Goal: Navigation & Orientation: Find specific page/section

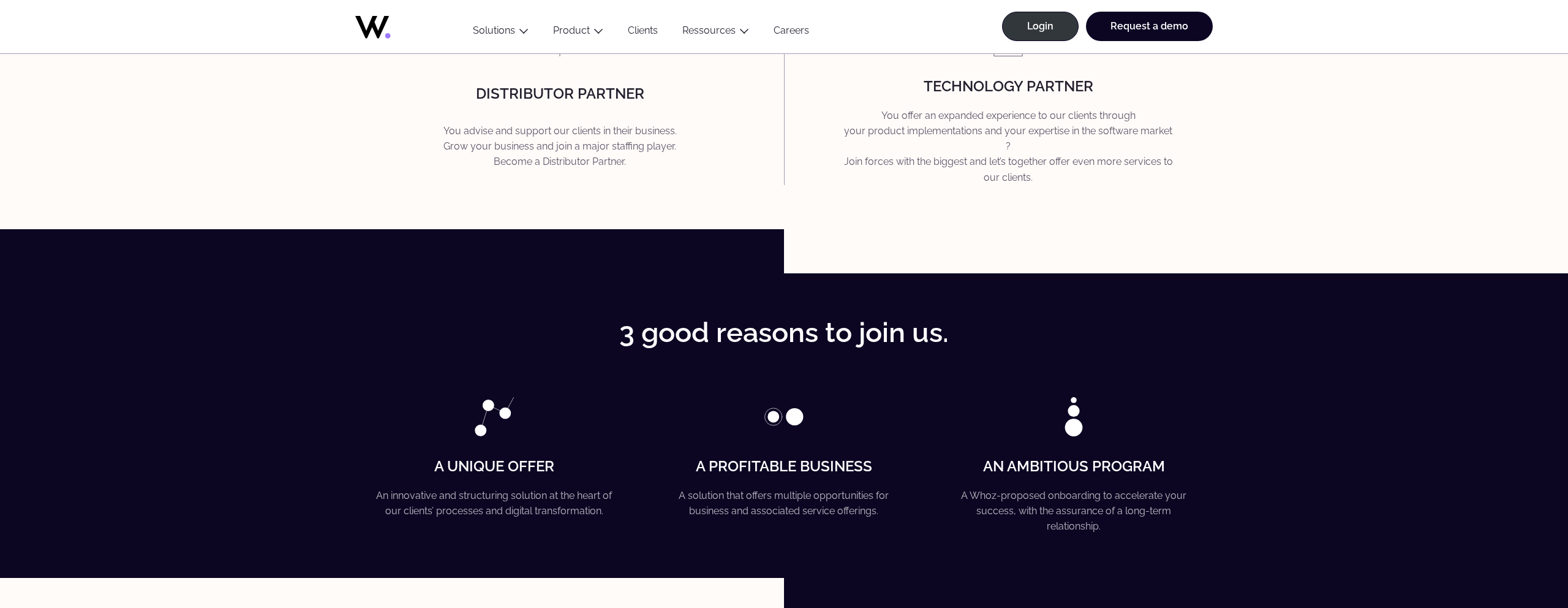
scroll to position [1965, 0]
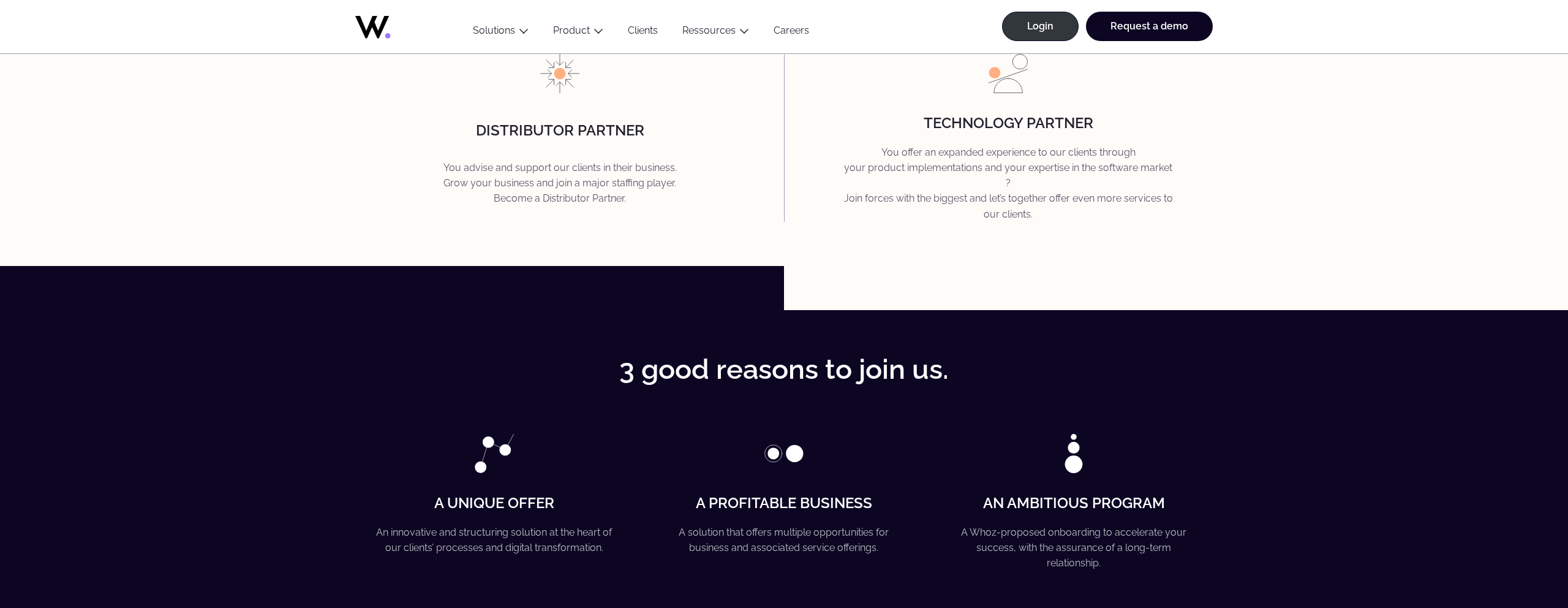
click at [374, 26] on icon at bounding box center [372, 28] width 34 height 23
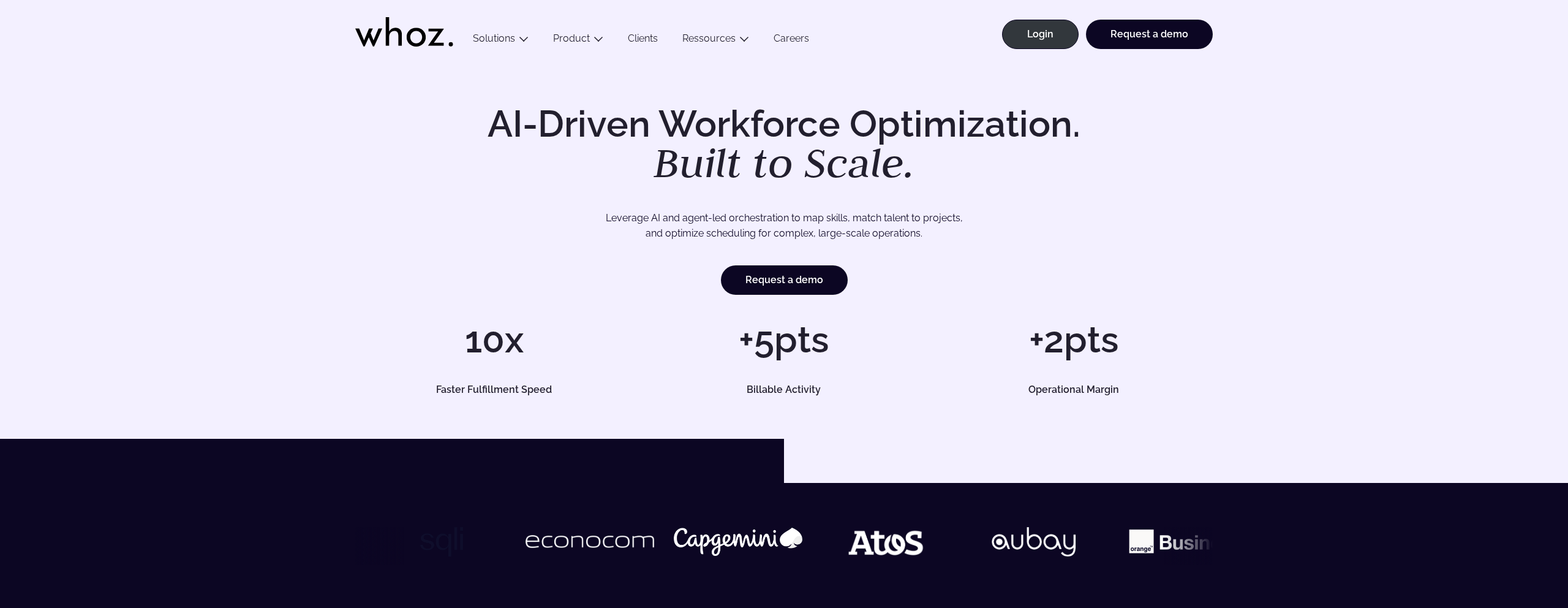
click at [795, 41] on link "Careers" at bounding box center [791, 40] width 60 height 17
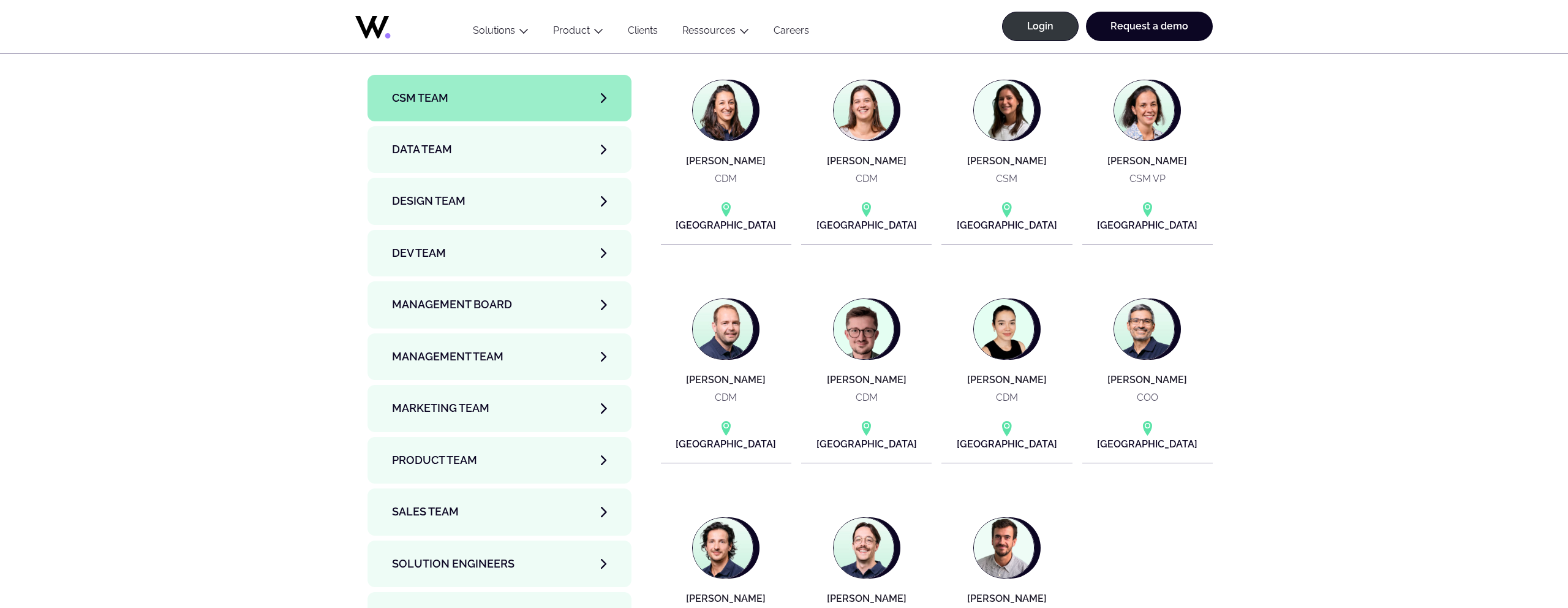
scroll to position [4148, 0]
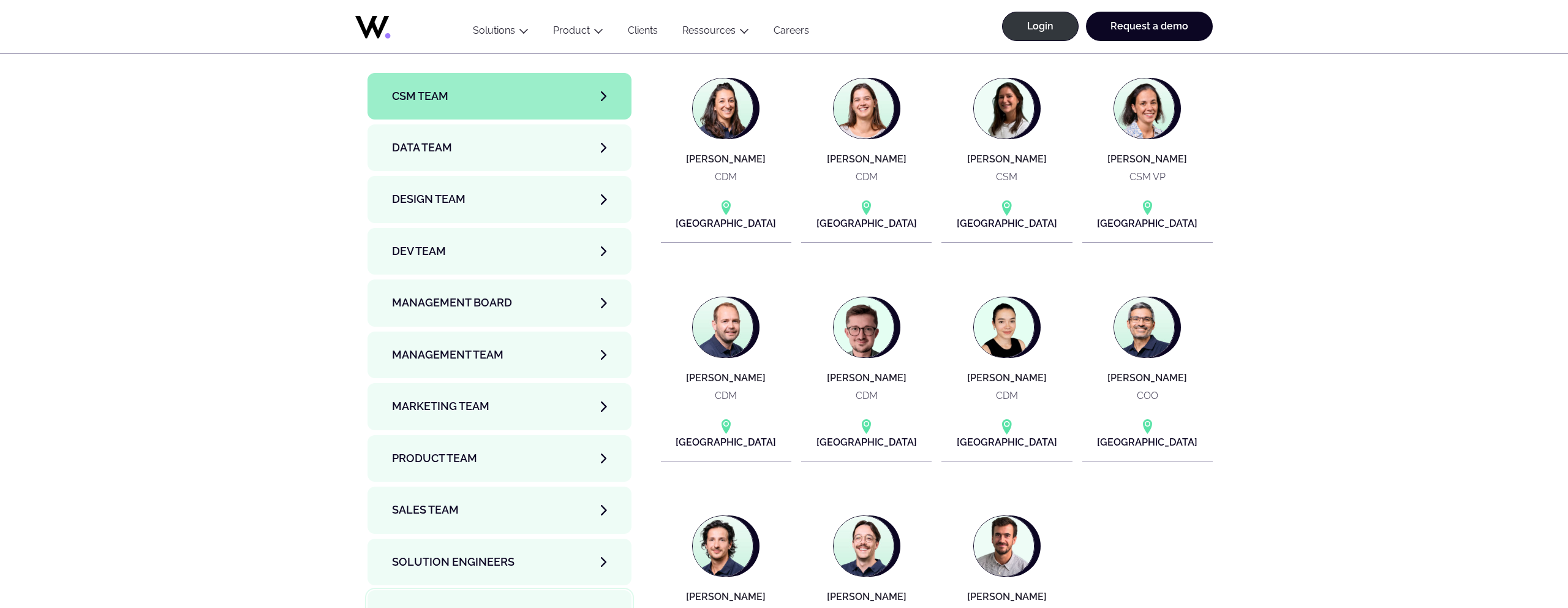
click at [483, 590] on link "Support team" at bounding box center [500, 613] width 264 height 46
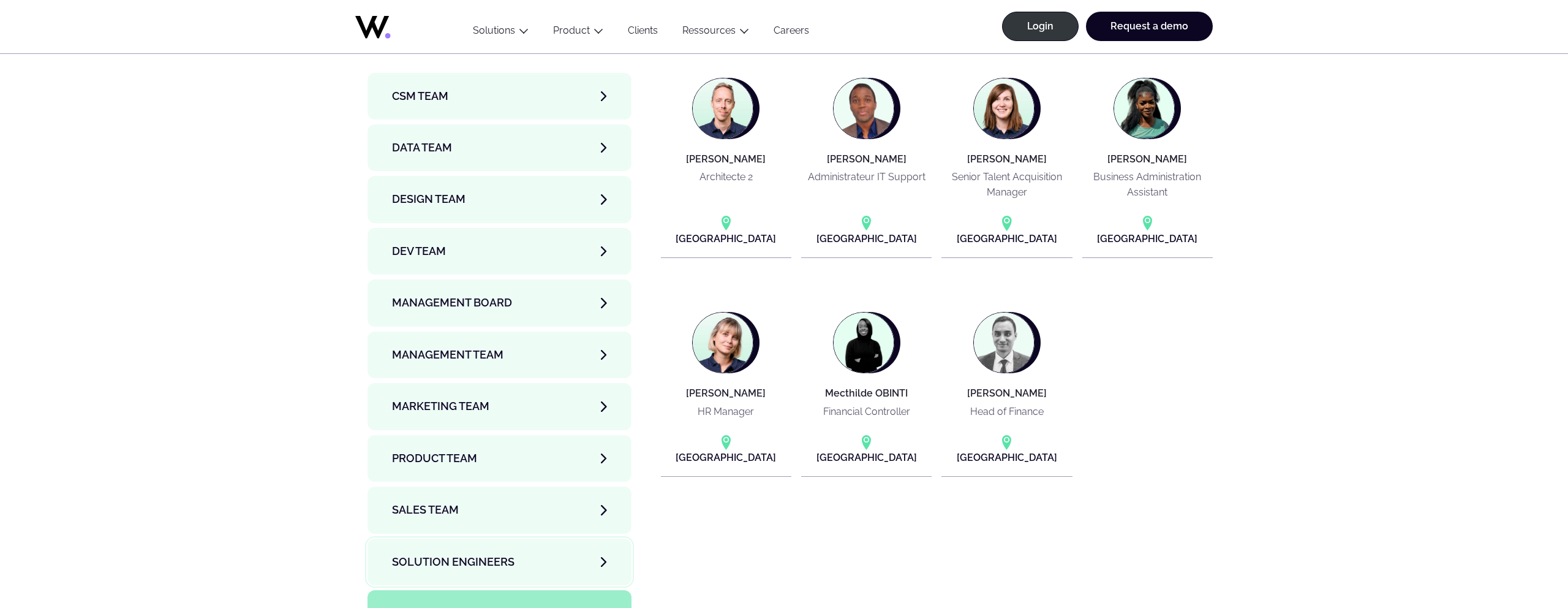
click at [463, 553] on span "Solution Engineers" at bounding box center [453, 562] width 123 height 17
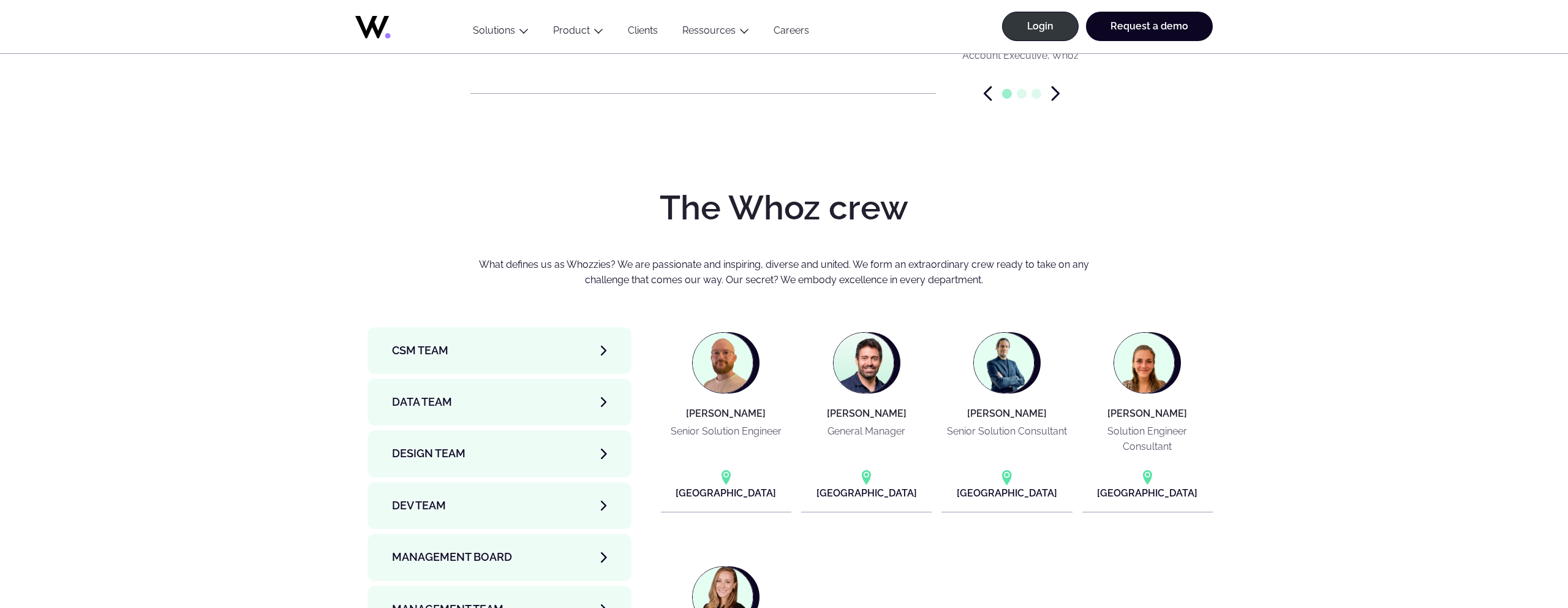
scroll to position [3843, 0]
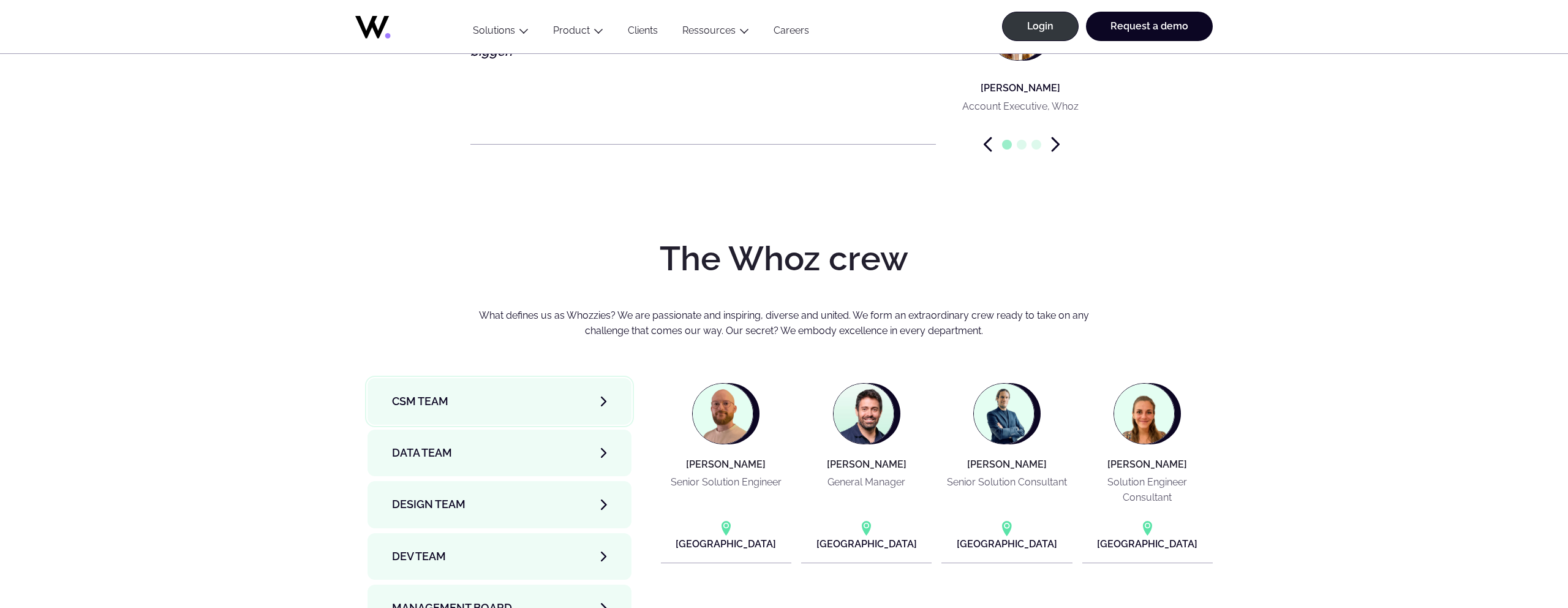
click at [439, 393] on span "CSM team" at bounding box center [420, 401] width 57 height 17
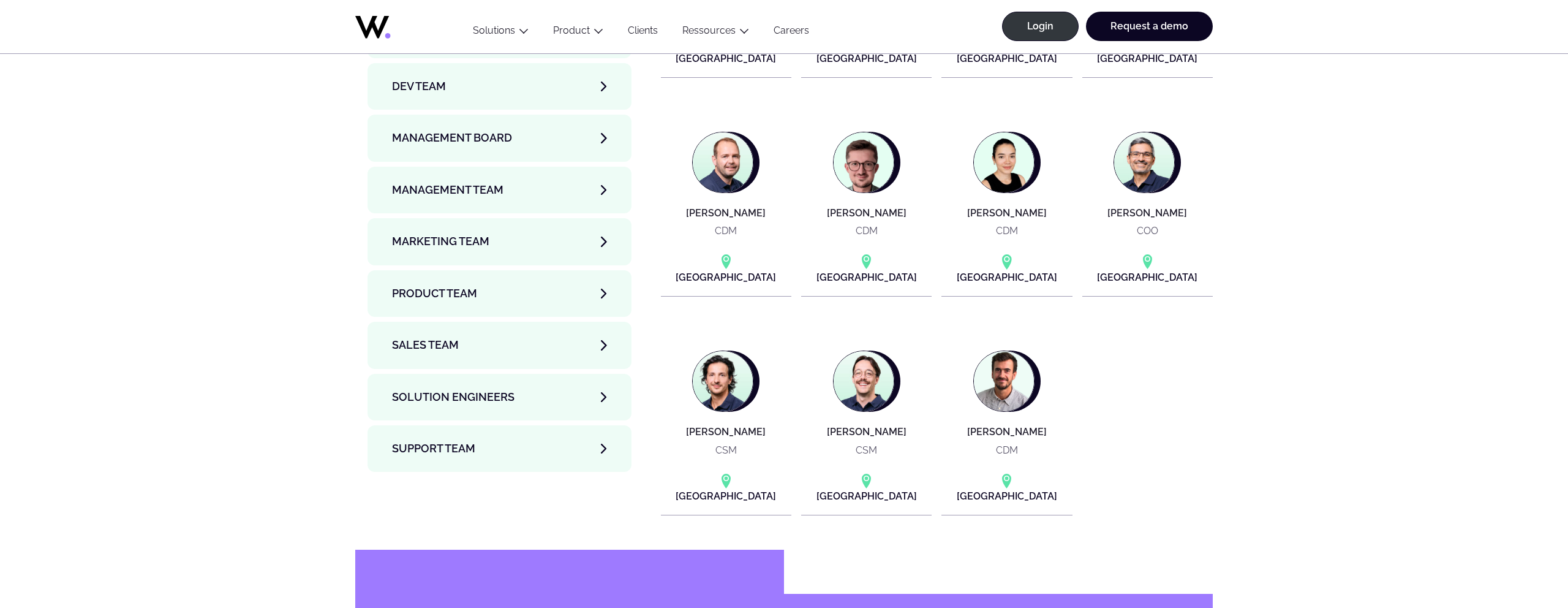
scroll to position [4094, 0]
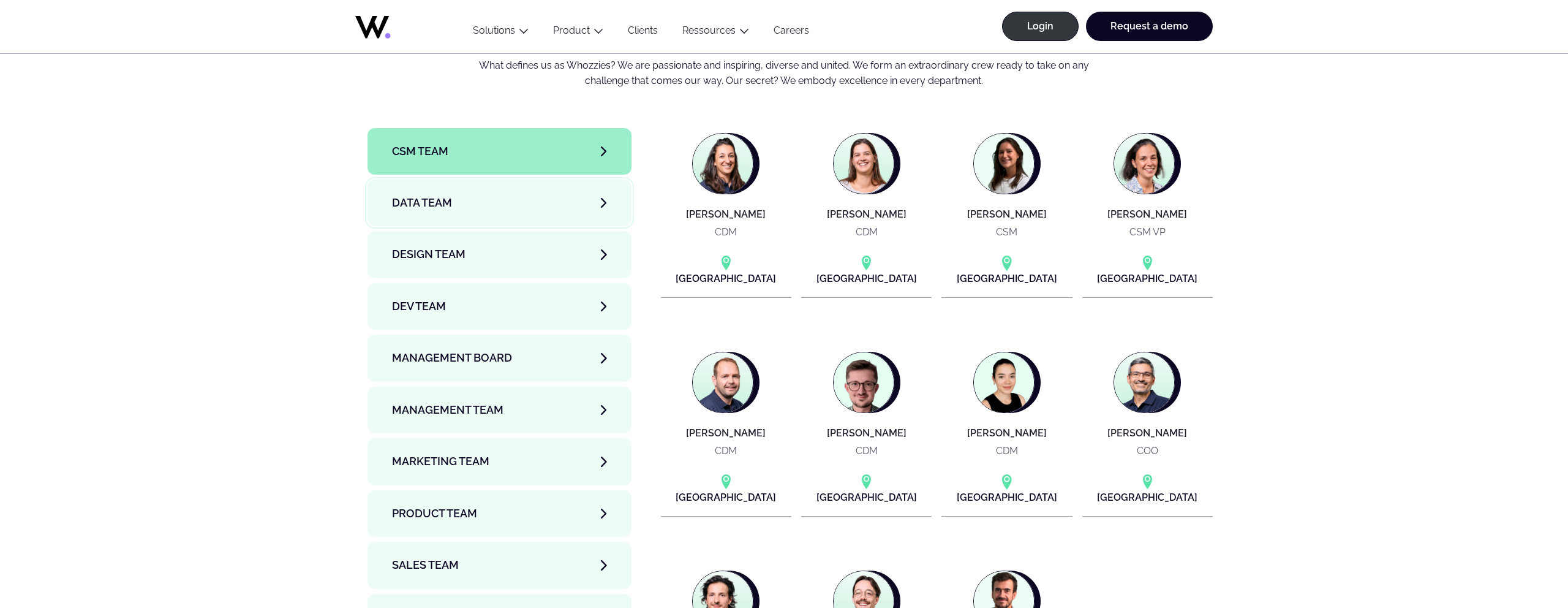
click at [491, 180] on link "Data team" at bounding box center [500, 203] width 264 height 46
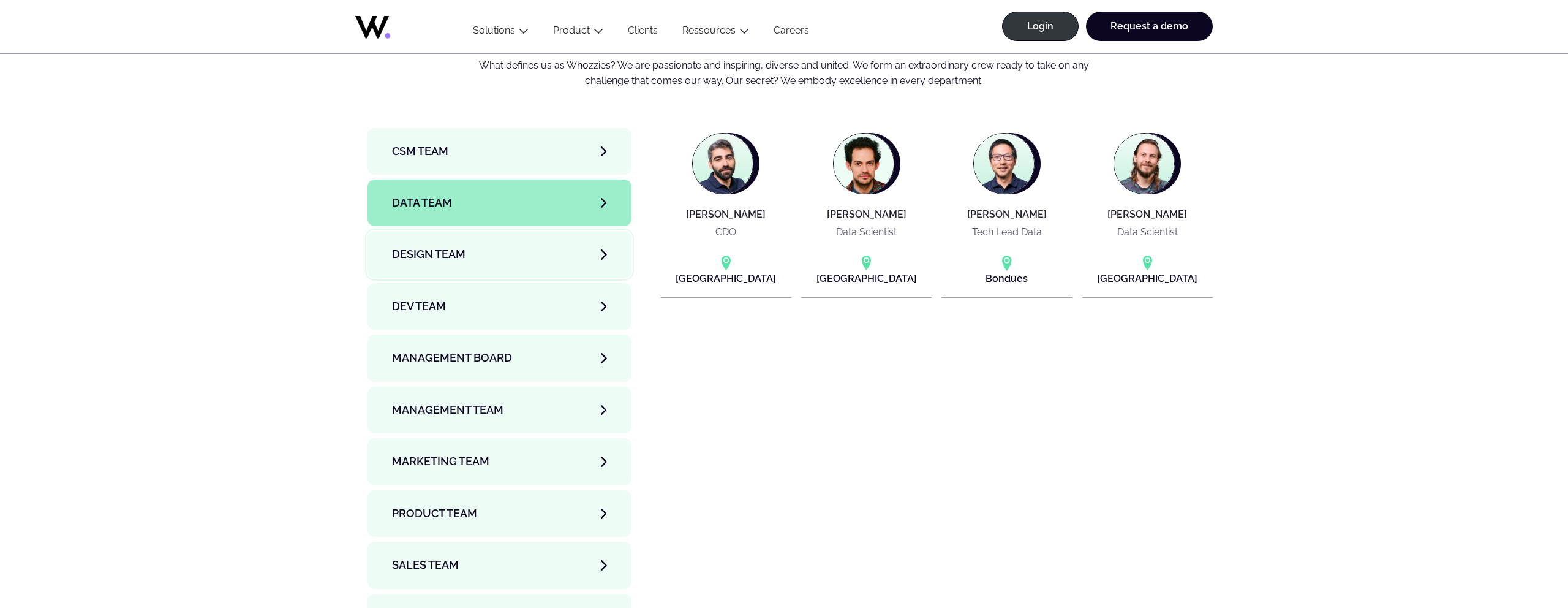
click at [489, 231] on link "Design team" at bounding box center [500, 254] width 264 height 46
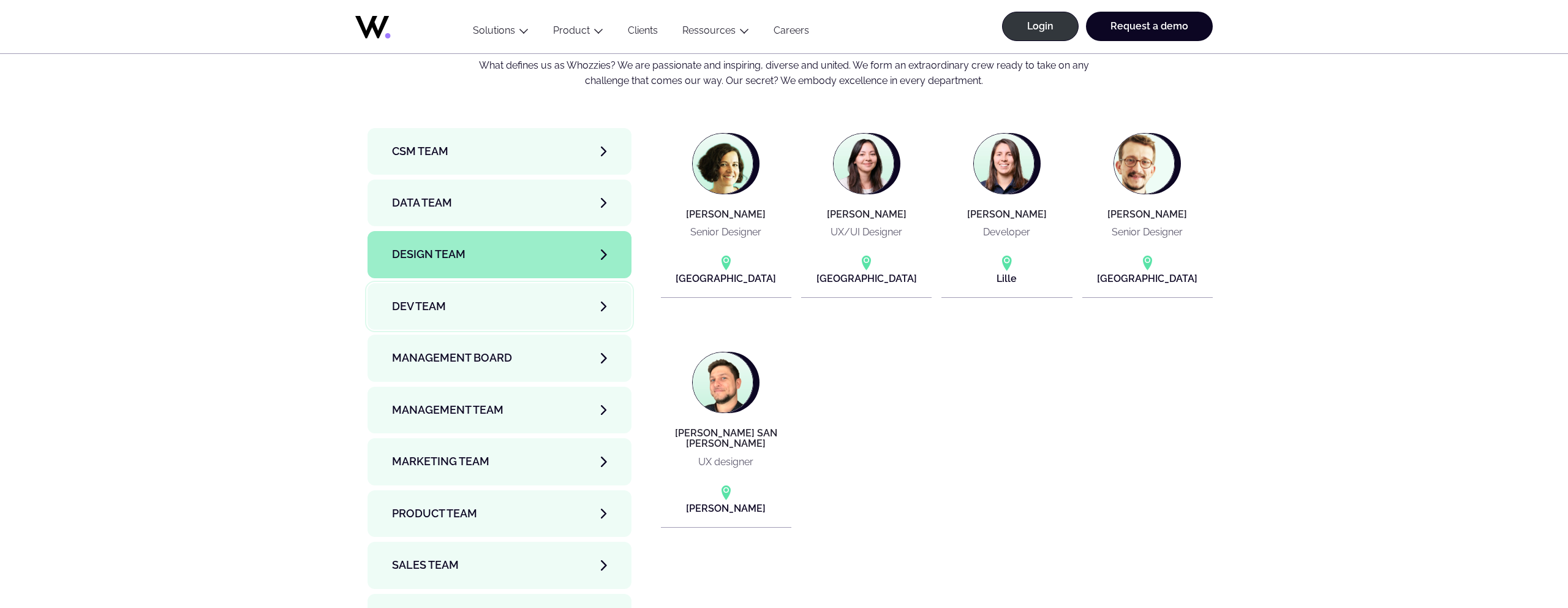
click at [496, 283] on link "Dev team" at bounding box center [500, 306] width 264 height 46
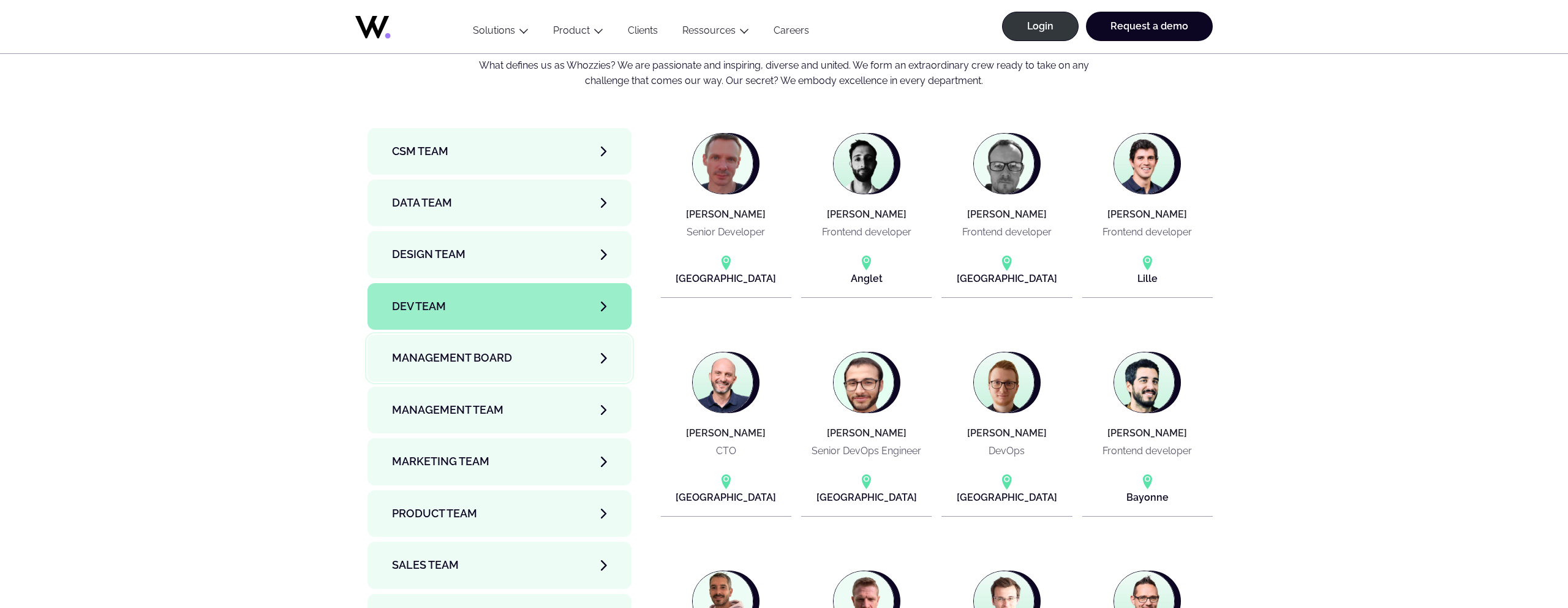
click at [502, 349] on span "Management Board" at bounding box center [452, 358] width 120 height 17
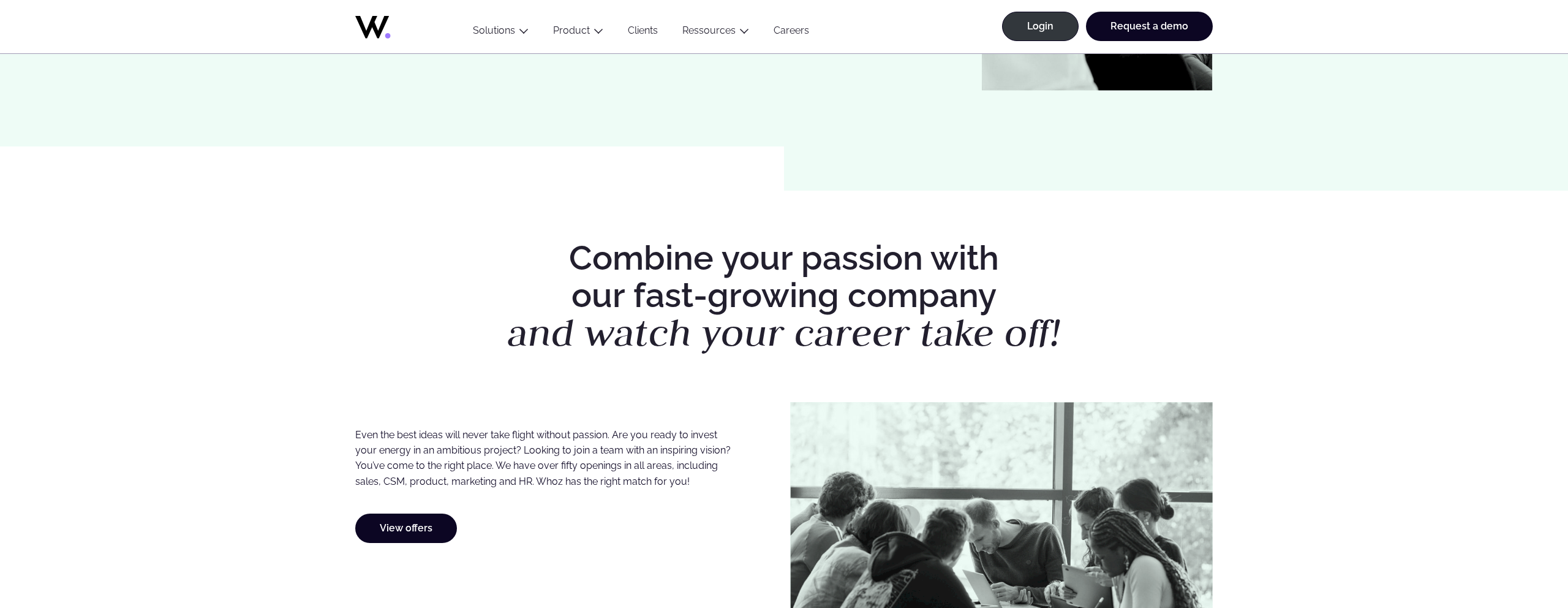
scroll to position [0, 0]
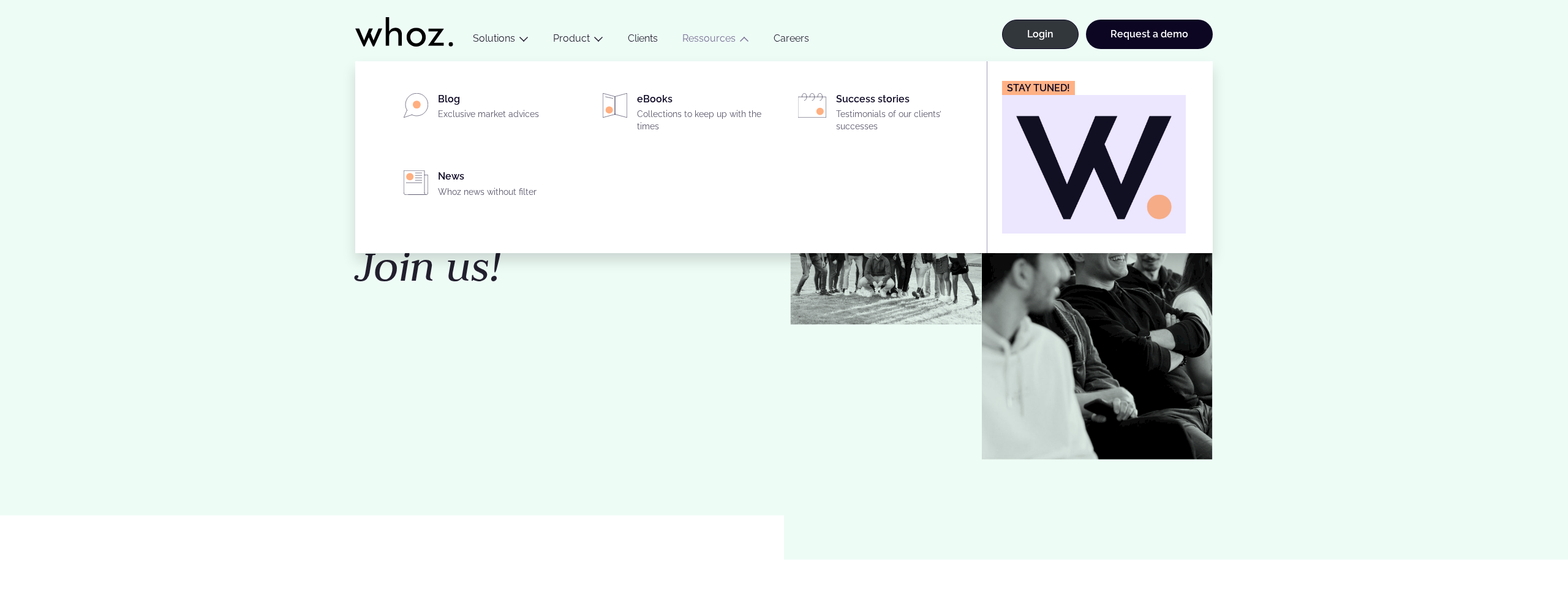
click at [728, 40] on link "Ressources" at bounding box center [709, 38] width 53 height 11
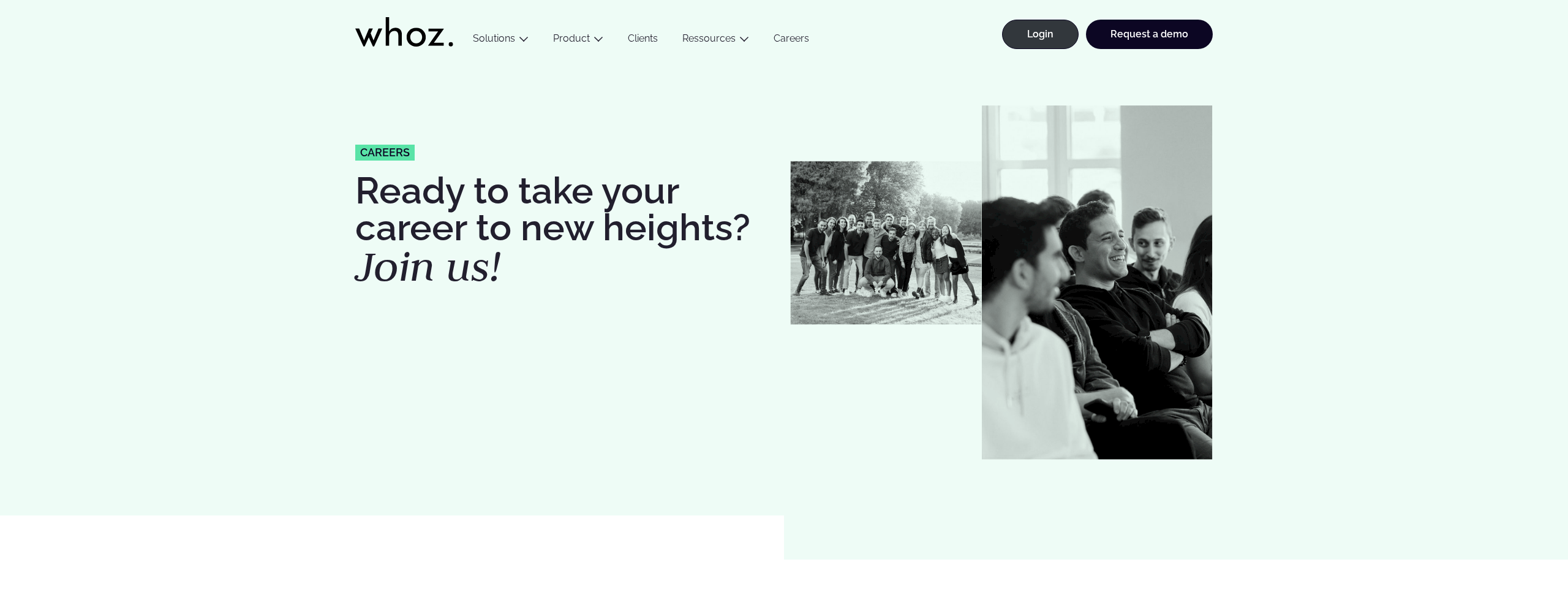
click at [728, 41] on link "Ressources" at bounding box center [709, 38] width 53 height 11
